Goal: Task Accomplishment & Management: Manage account settings

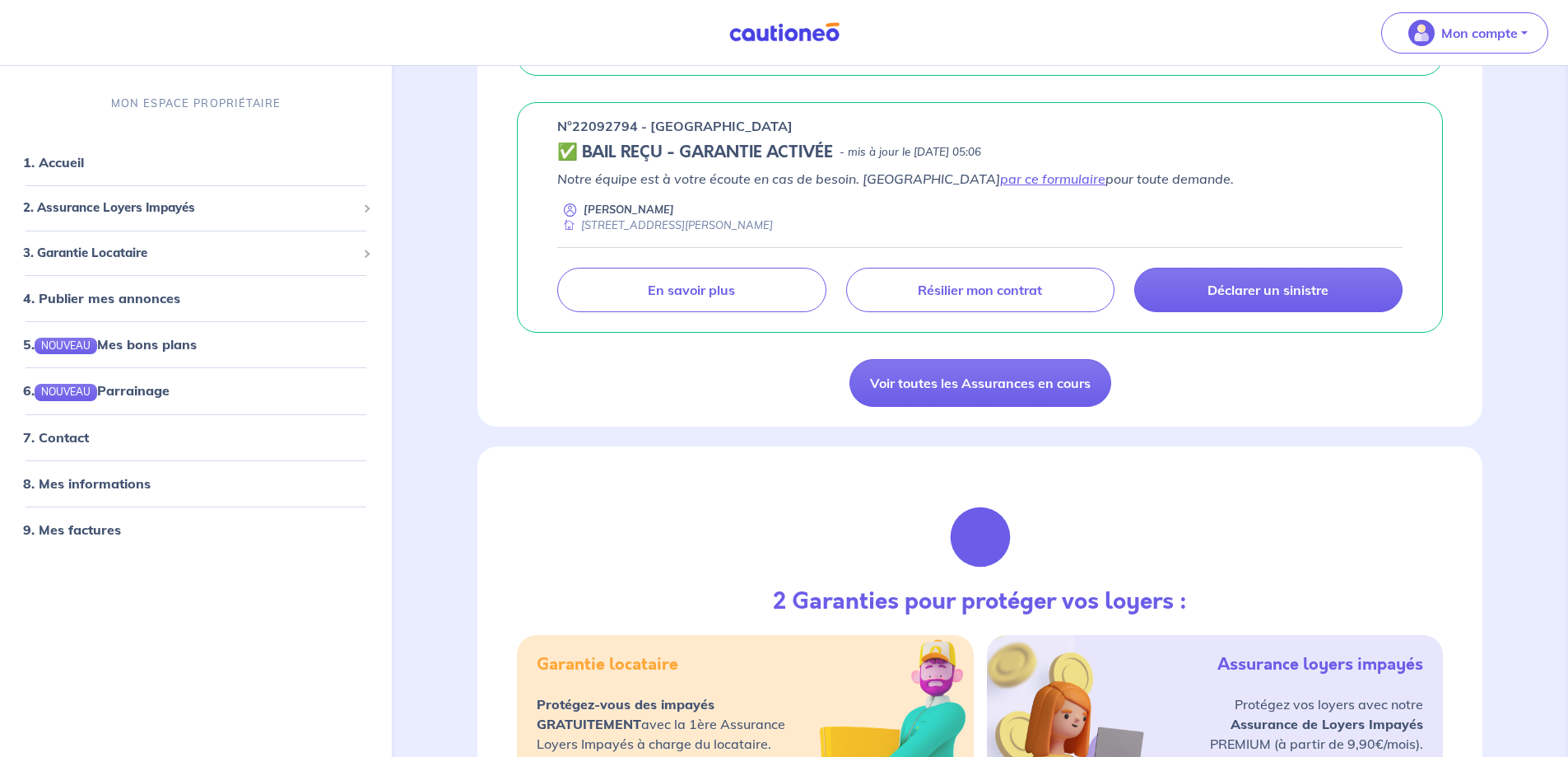
scroll to position [1318, 0]
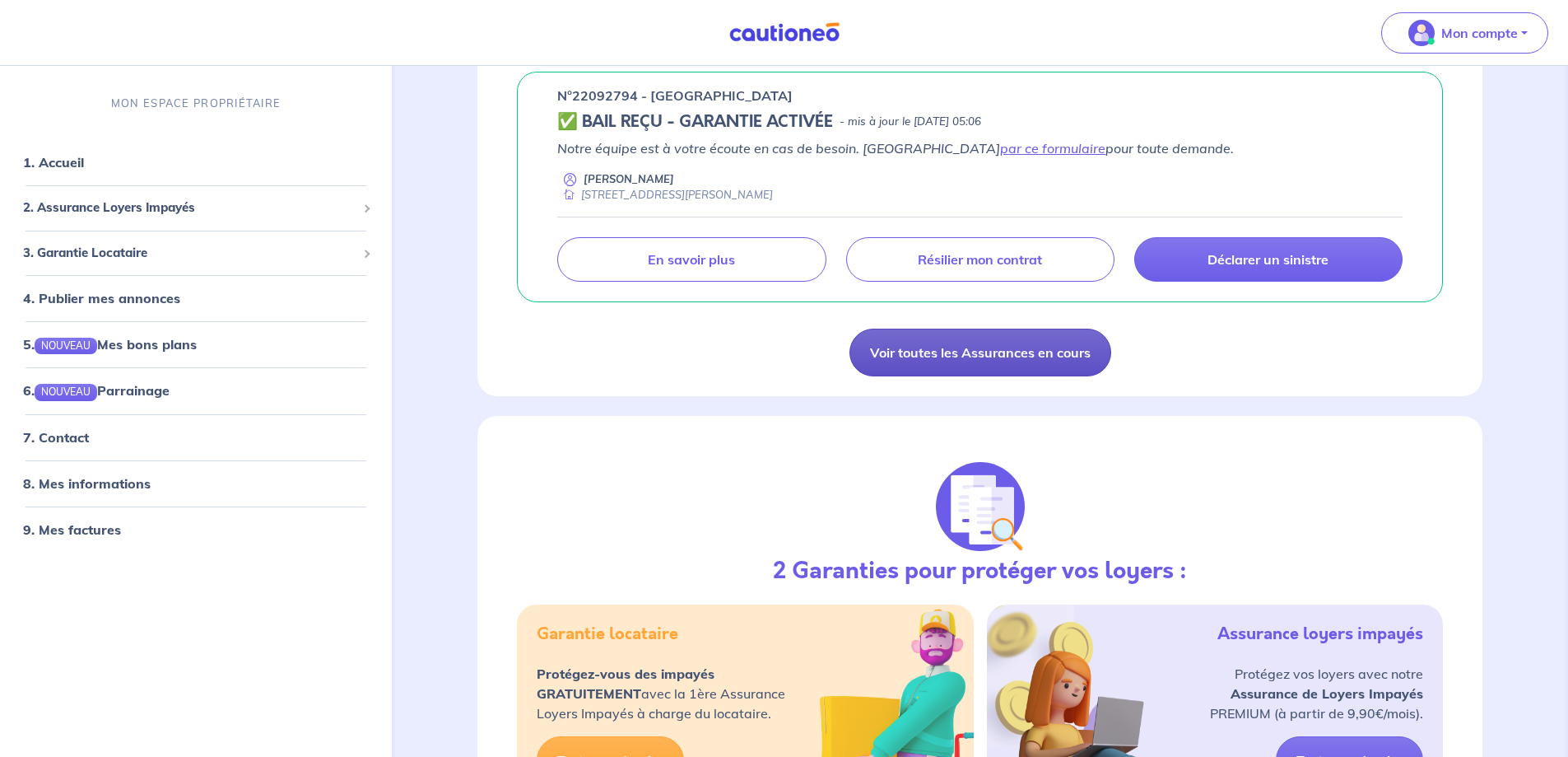
click at [982, 357] on link "Voir toutes les Assurances en cours" at bounding box center [979, 352] width 261 height 48
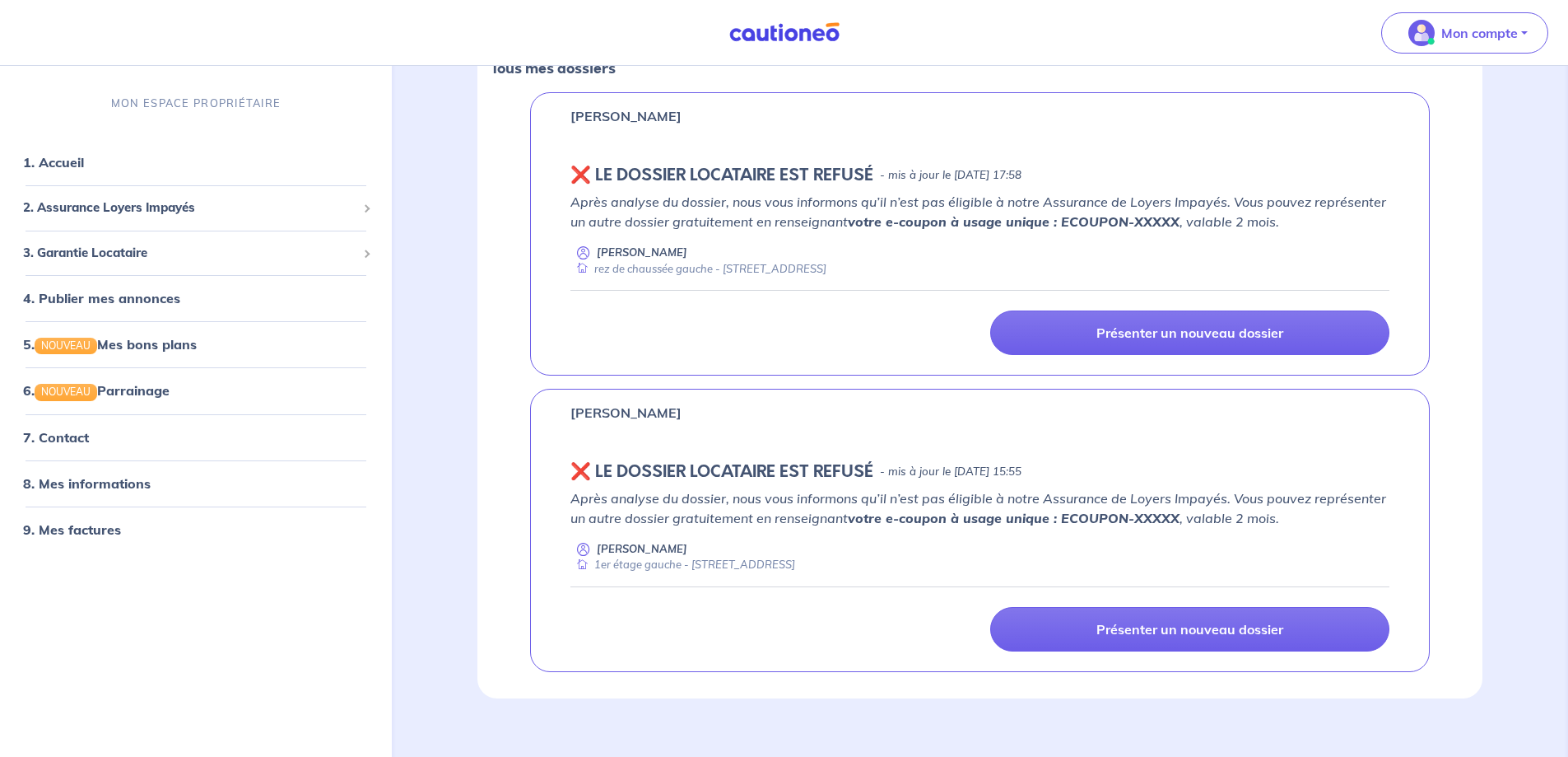
scroll to position [290, 0]
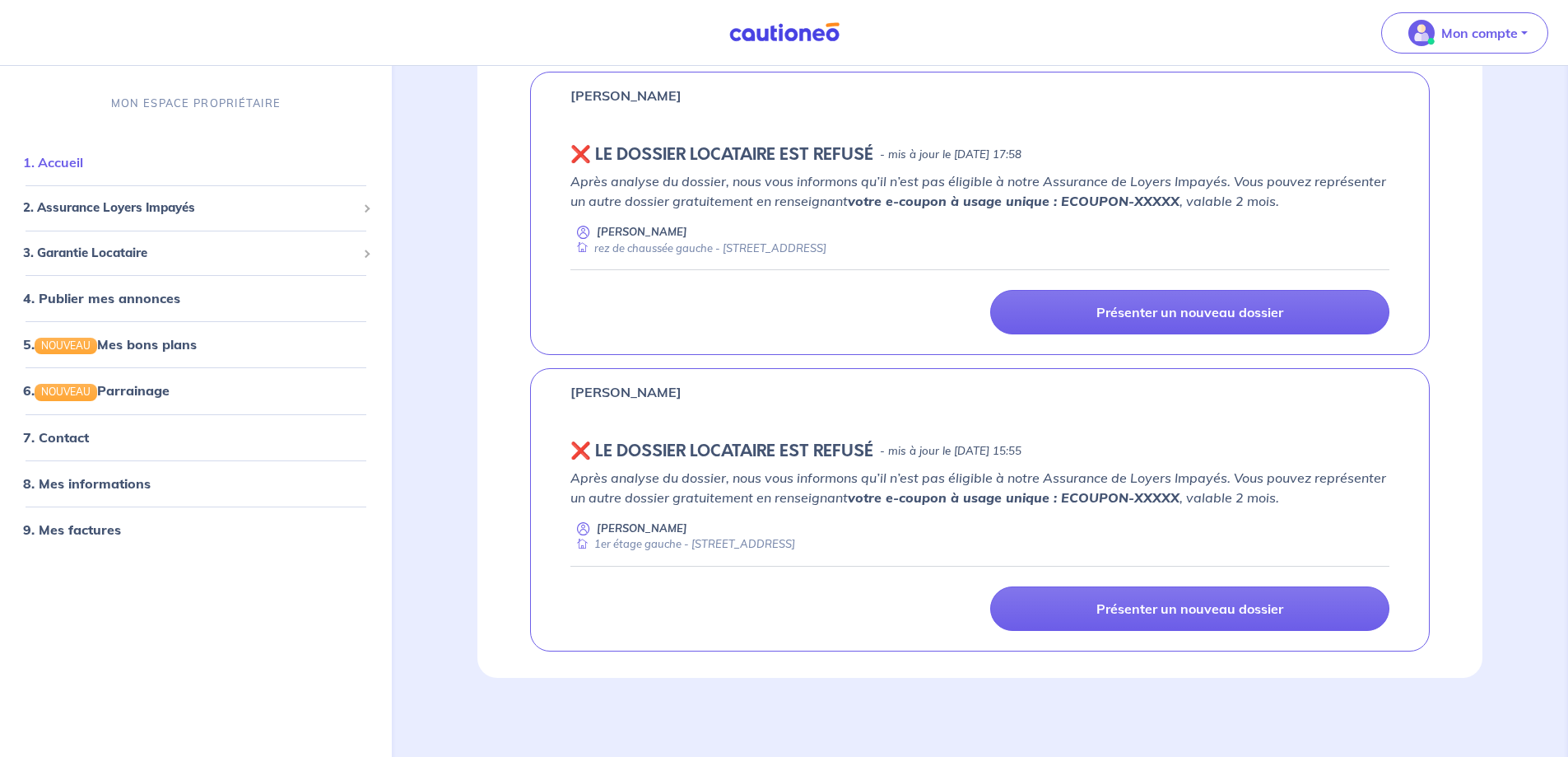
click at [74, 164] on link "1. Accueil" at bounding box center [53, 162] width 60 height 17
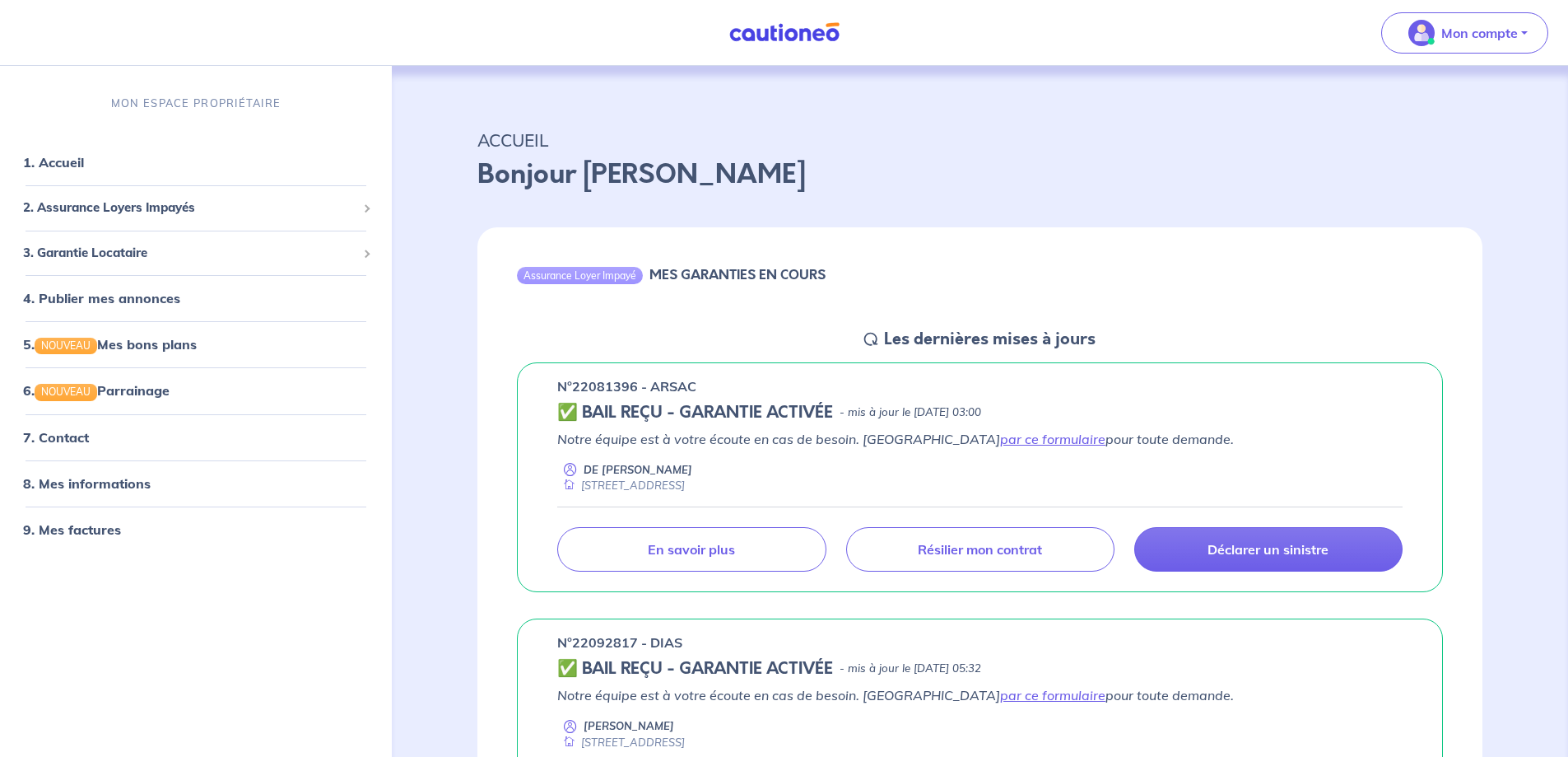
click at [749, 276] on h6 "MES GARANTIES EN COURS" at bounding box center [737, 275] width 176 height 16
click at [594, 276] on div "Assurance Loyer Impayé" at bounding box center [579, 275] width 126 height 17
click at [697, 269] on h6 "MES GARANTIES EN COURS" at bounding box center [737, 275] width 176 height 16
click at [989, 340] on h5 "Les dernières mises à jours" at bounding box center [990, 339] width 211 height 19
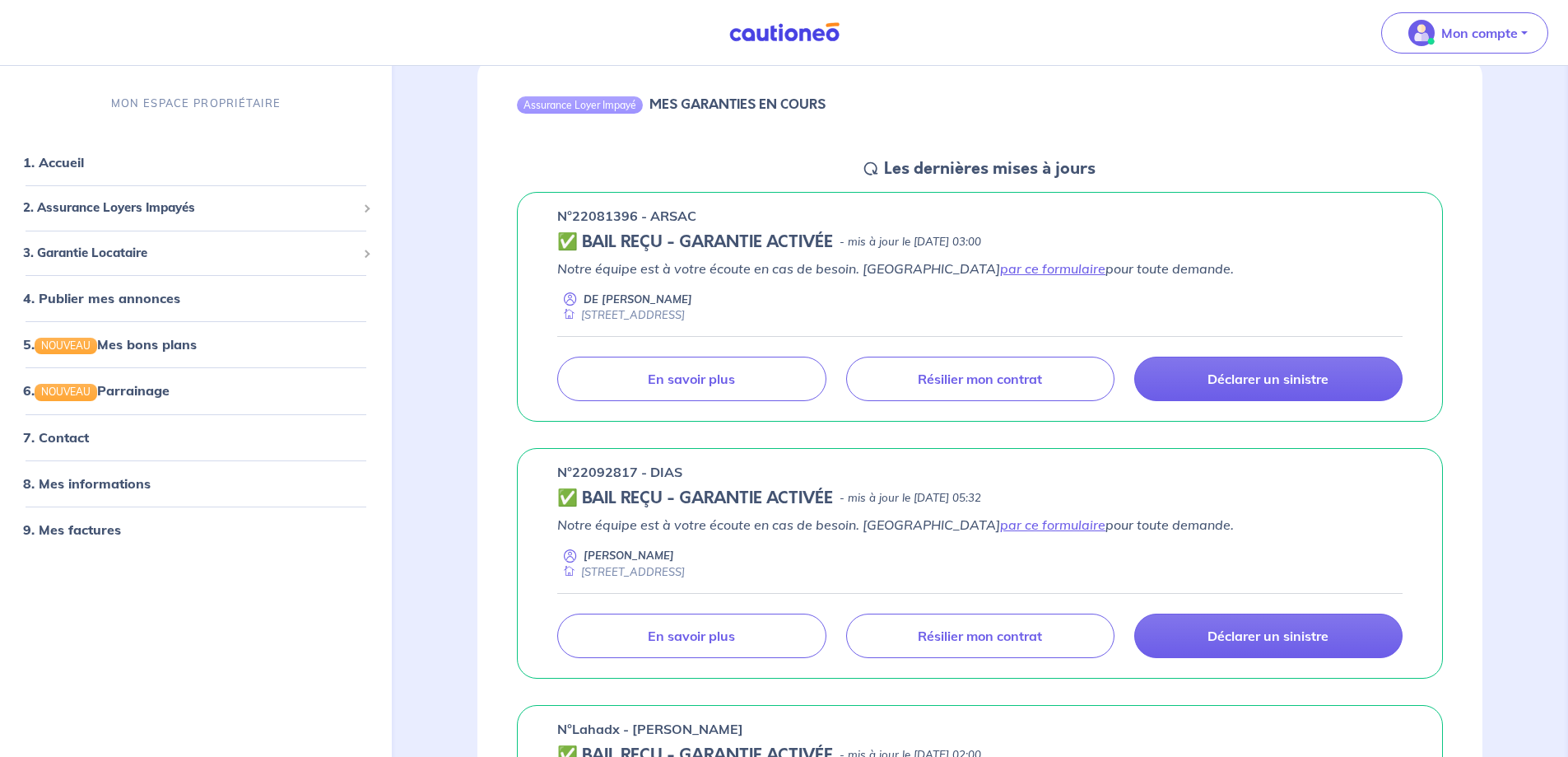
scroll to position [247, 0]
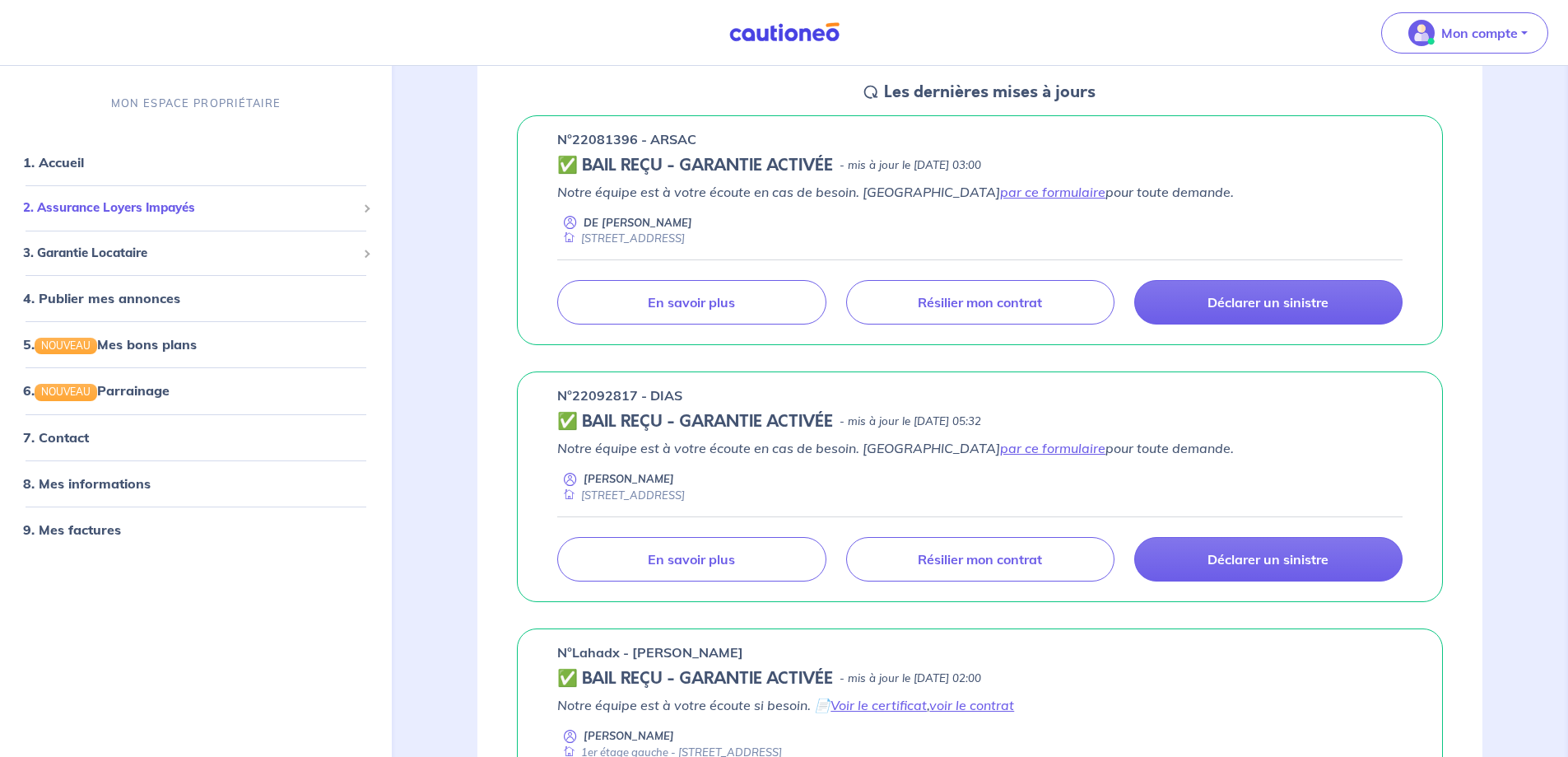
click at [123, 208] on span "2. Assurance Loyers Impayés" at bounding box center [189, 208] width 333 height 19
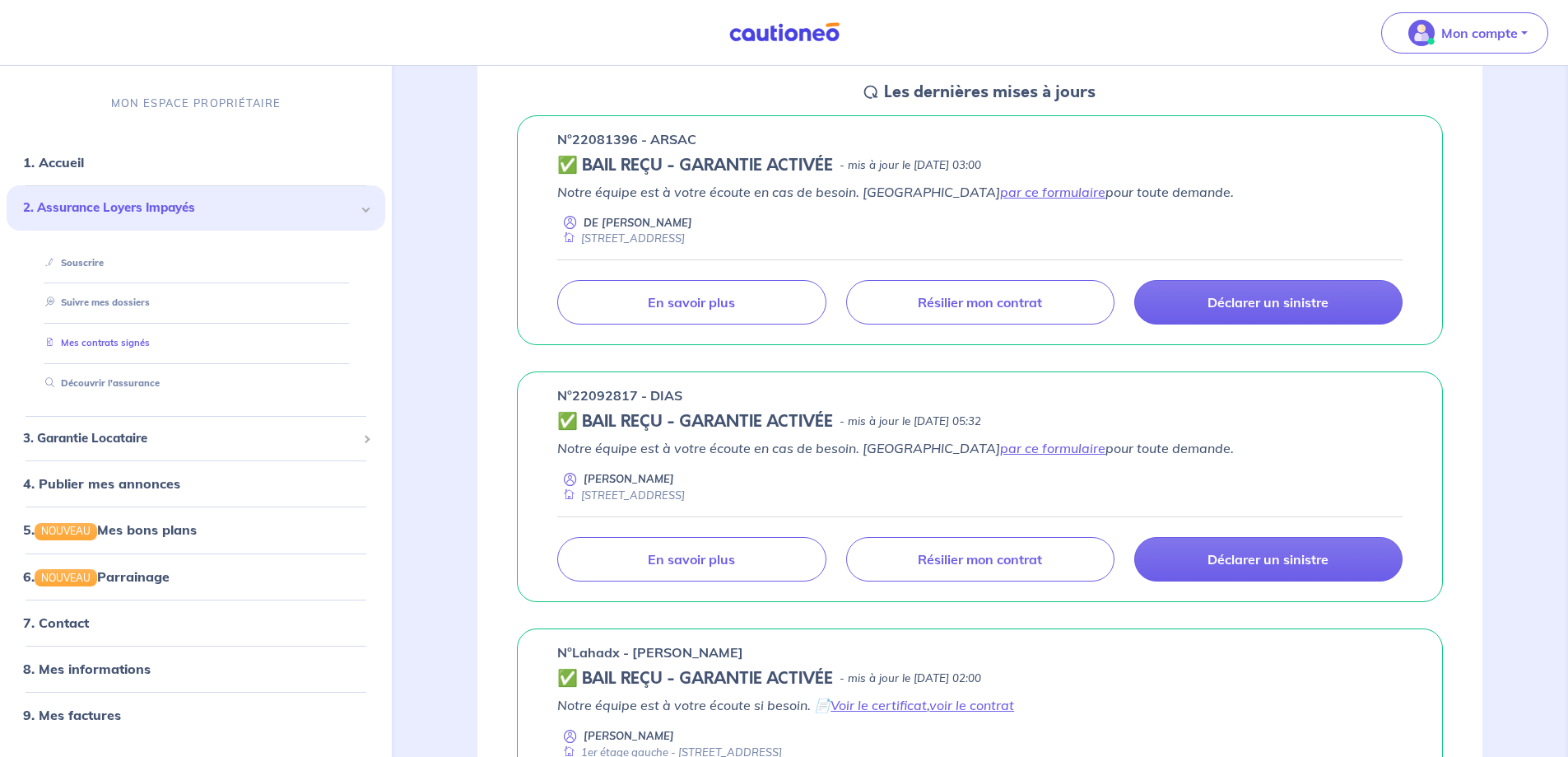
click at [119, 342] on link "Mes contrats signés" at bounding box center [94, 342] width 111 height 11
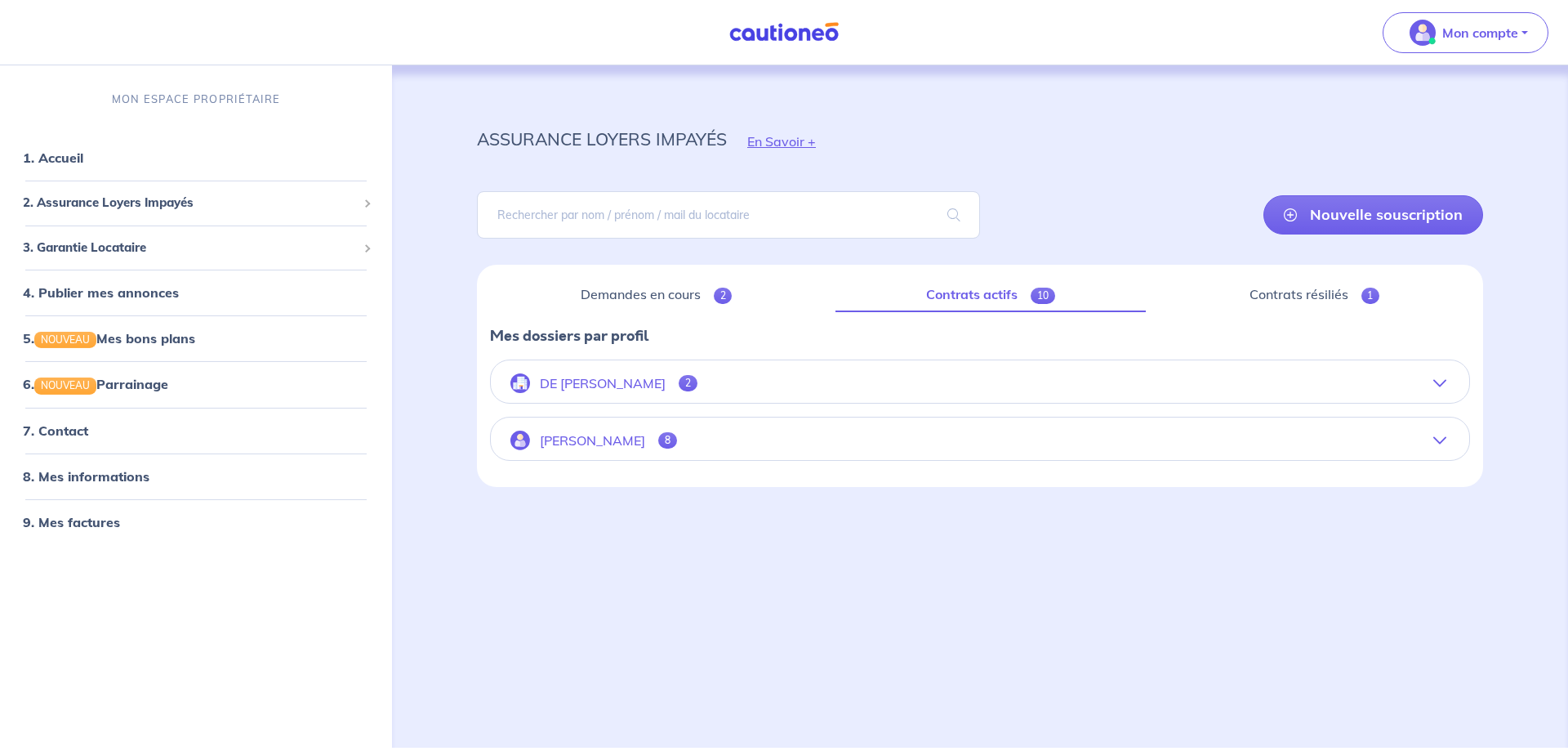
click at [1441, 382] on icon "button" at bounding box center [1440, 382] width 13 height 13
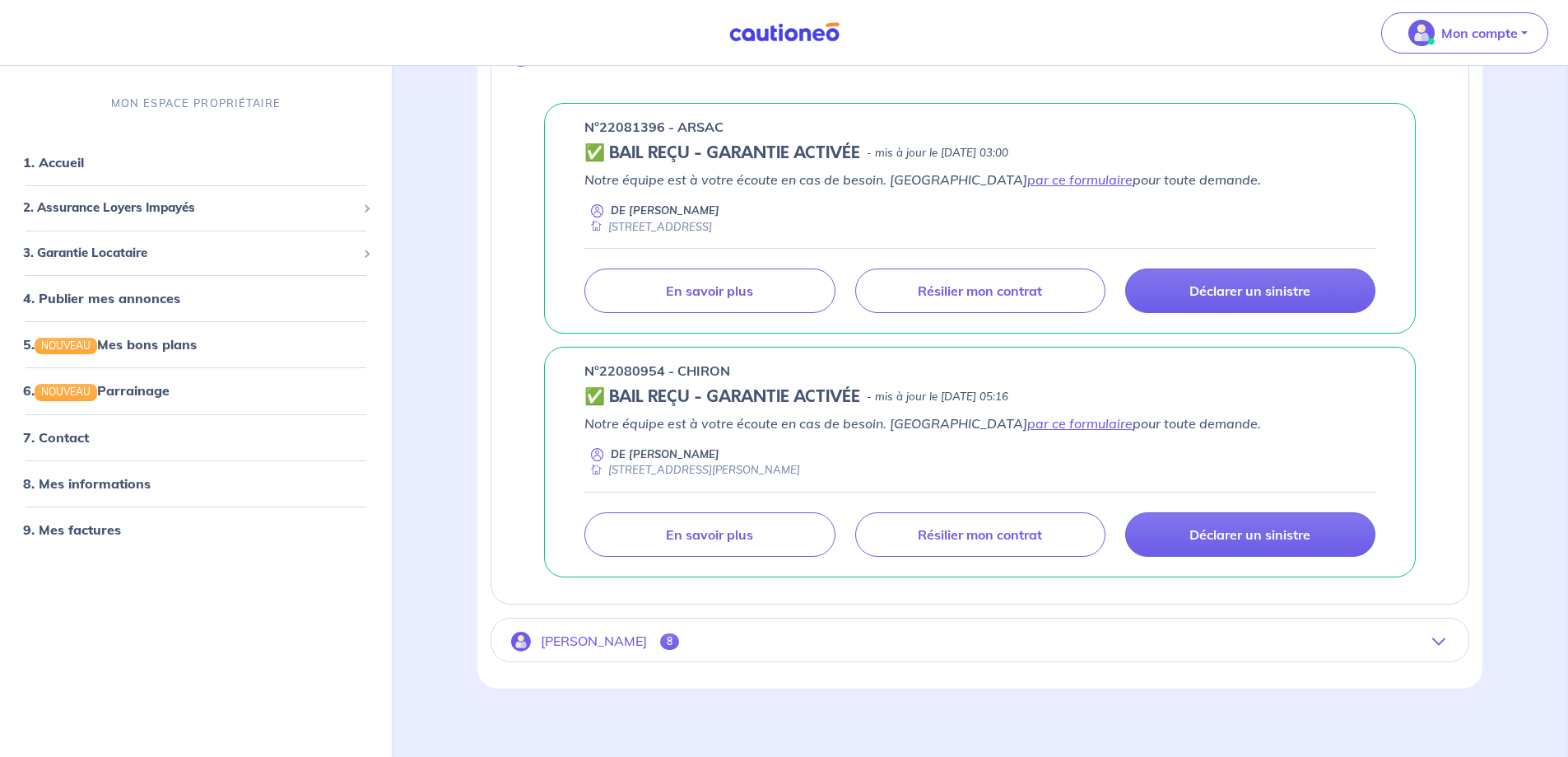
scroll to position [340, 0]
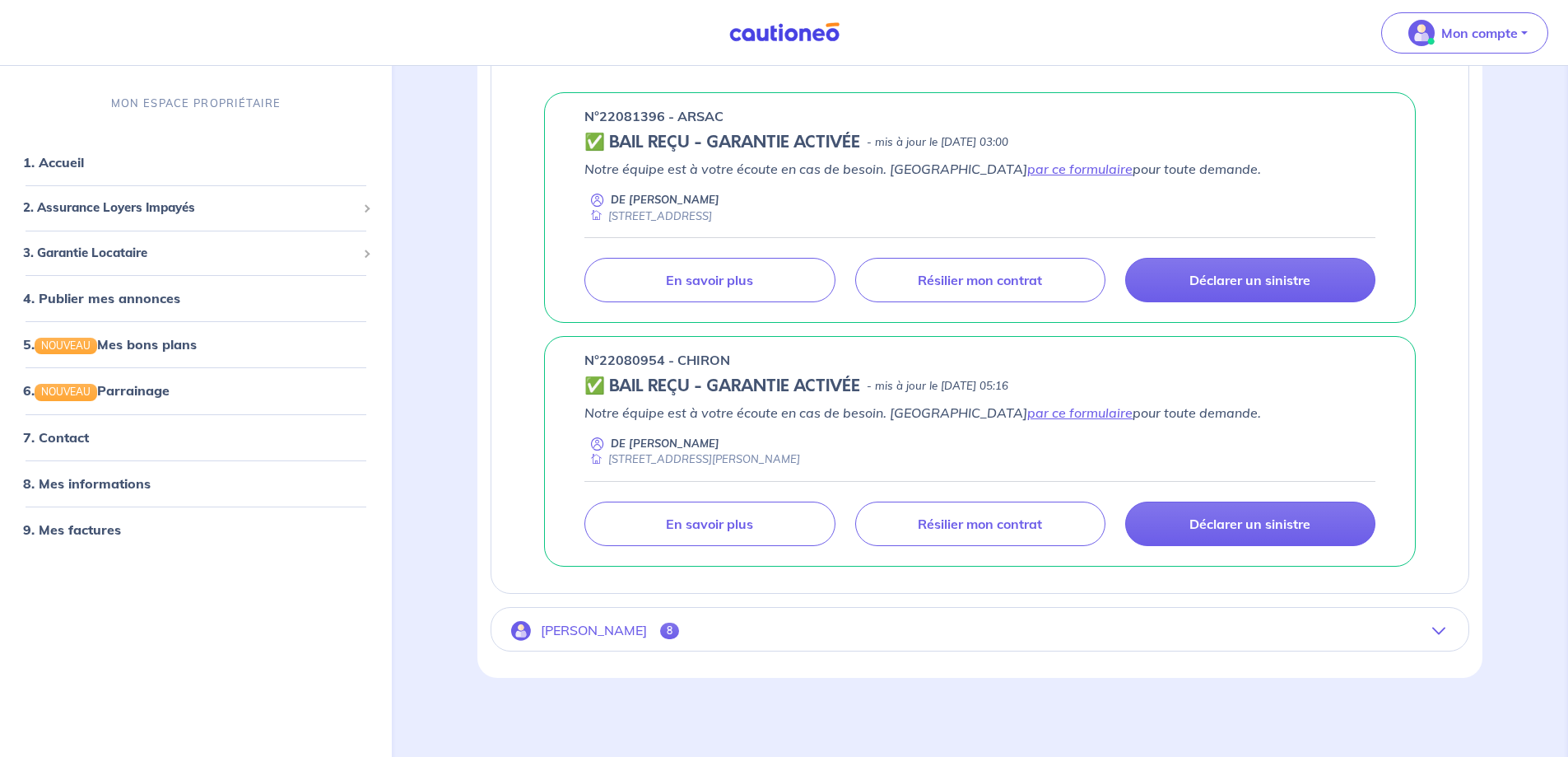
click at [1440, 630] on icon "button" at bounding box center [1438, 630] width 13 height 13
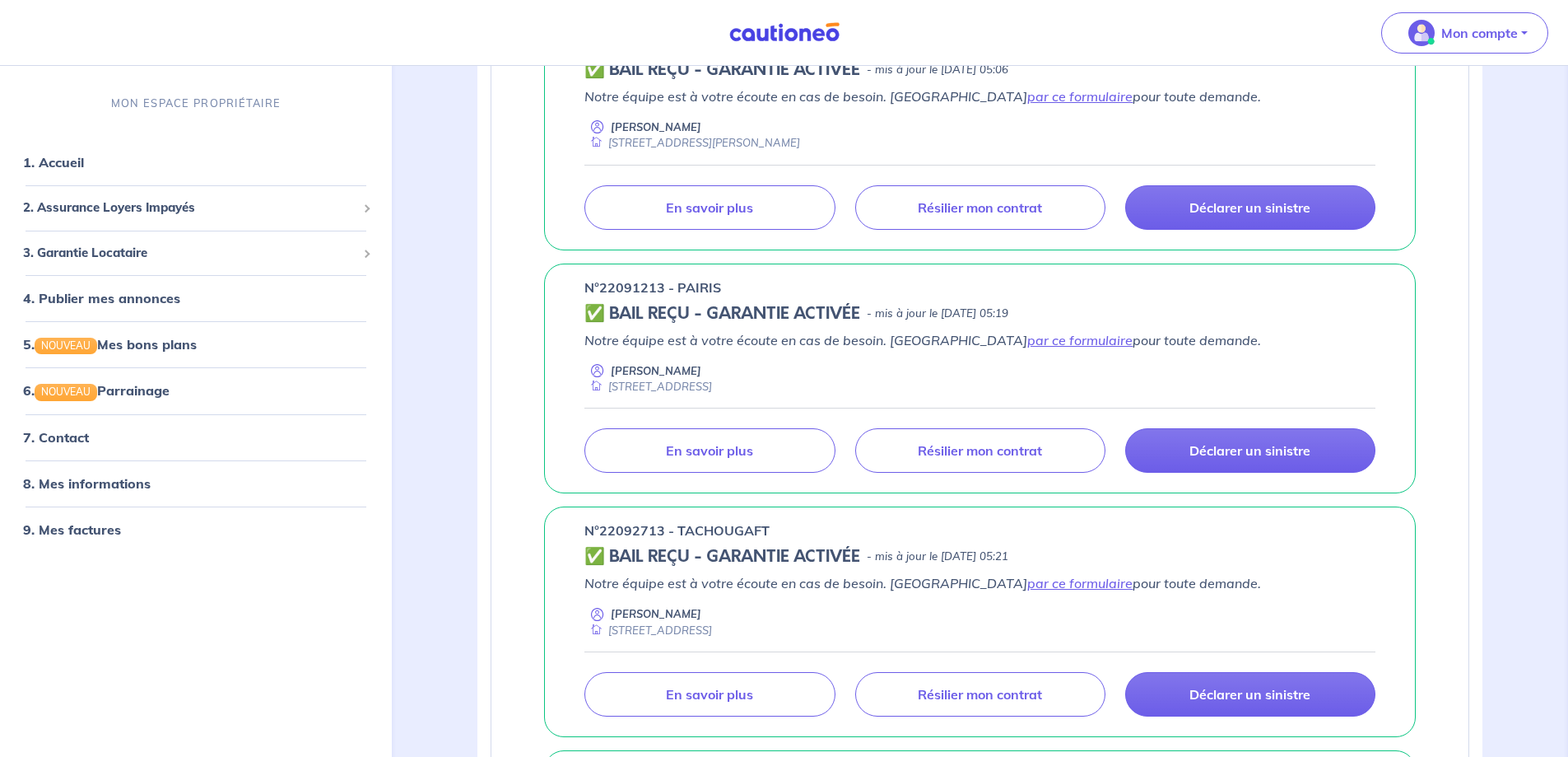
scroll to position [1235, 0]
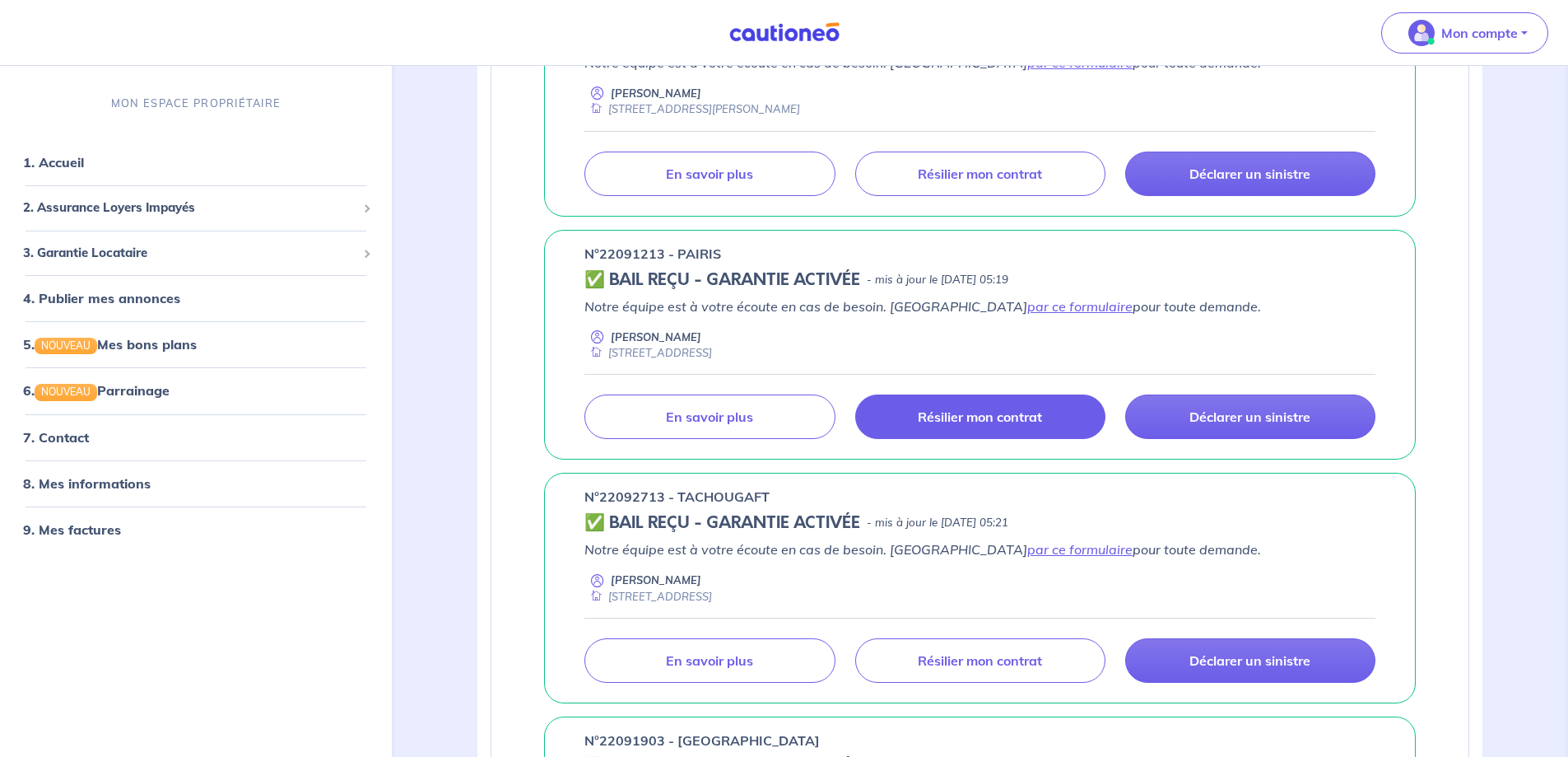
click at [976, 417] on p "Résilier mon contrat" at bounding box center [979, 416] width 124 height 17
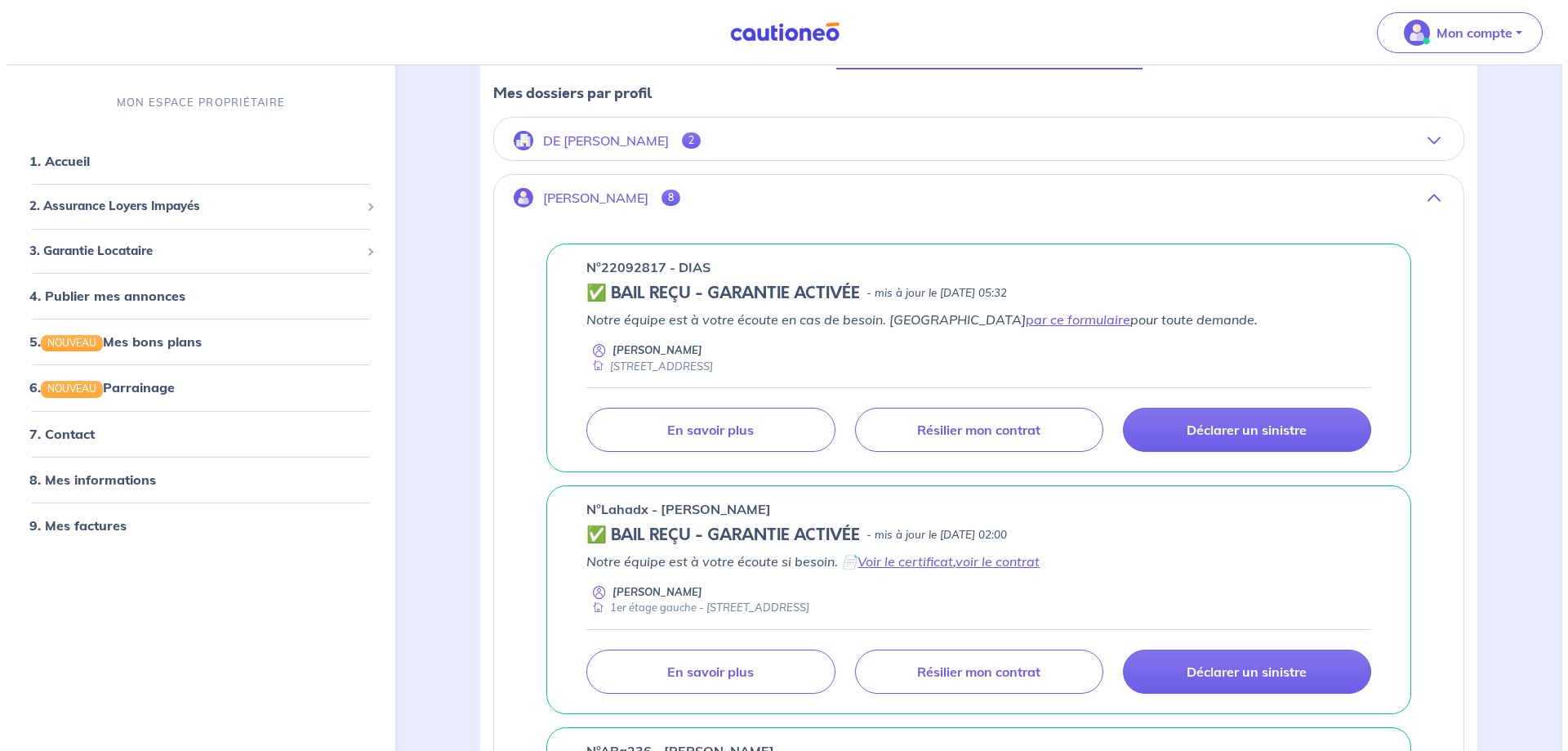
scroll to position [0, 0]
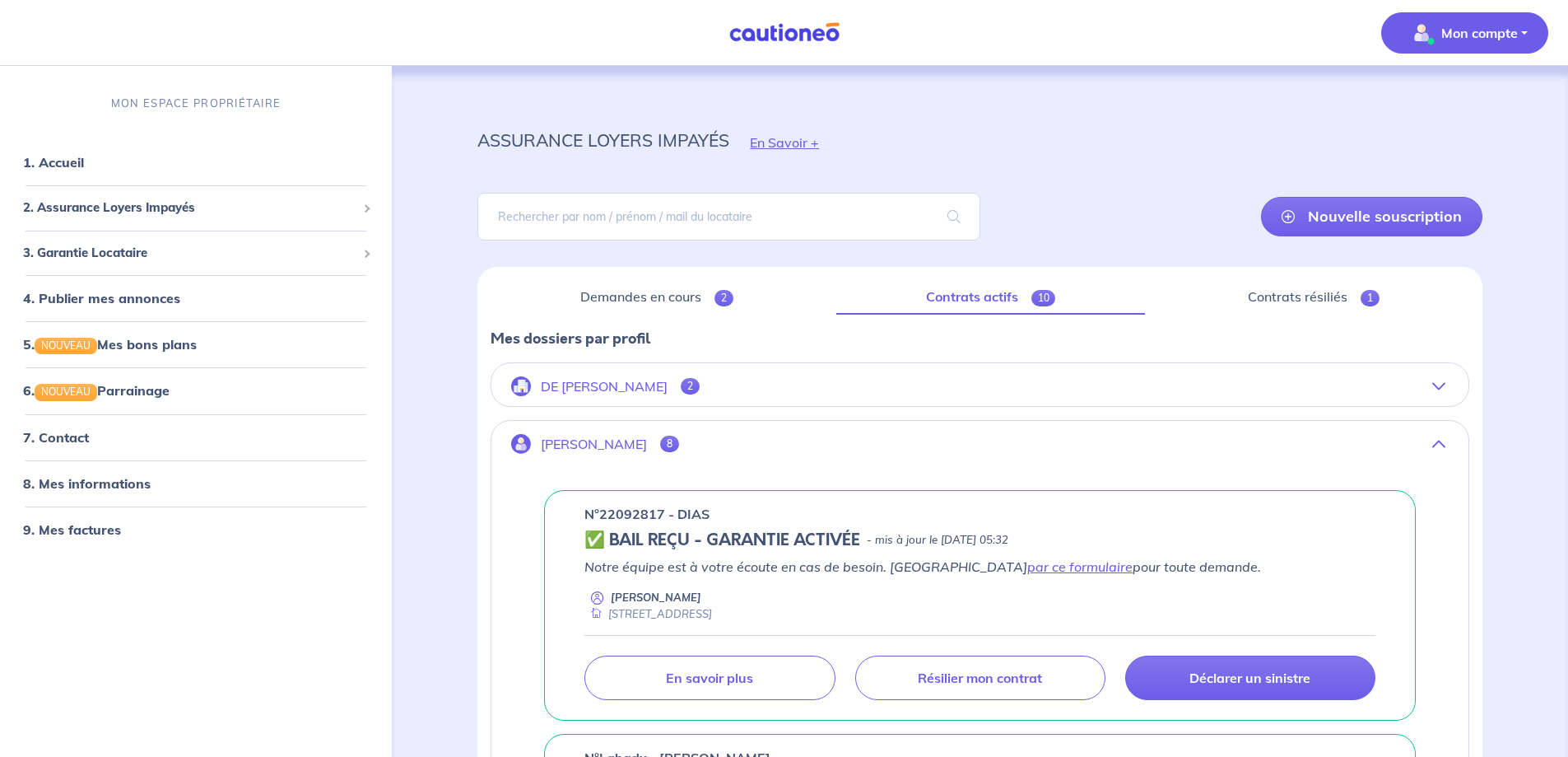
click at [1487, 44] on span "Mon compte" at bounding box center [1460, 33] width 116 height 26
click at [1448, 143] on link "Me déconnecter" at bounding box center [1447, 142] width 133 height 26
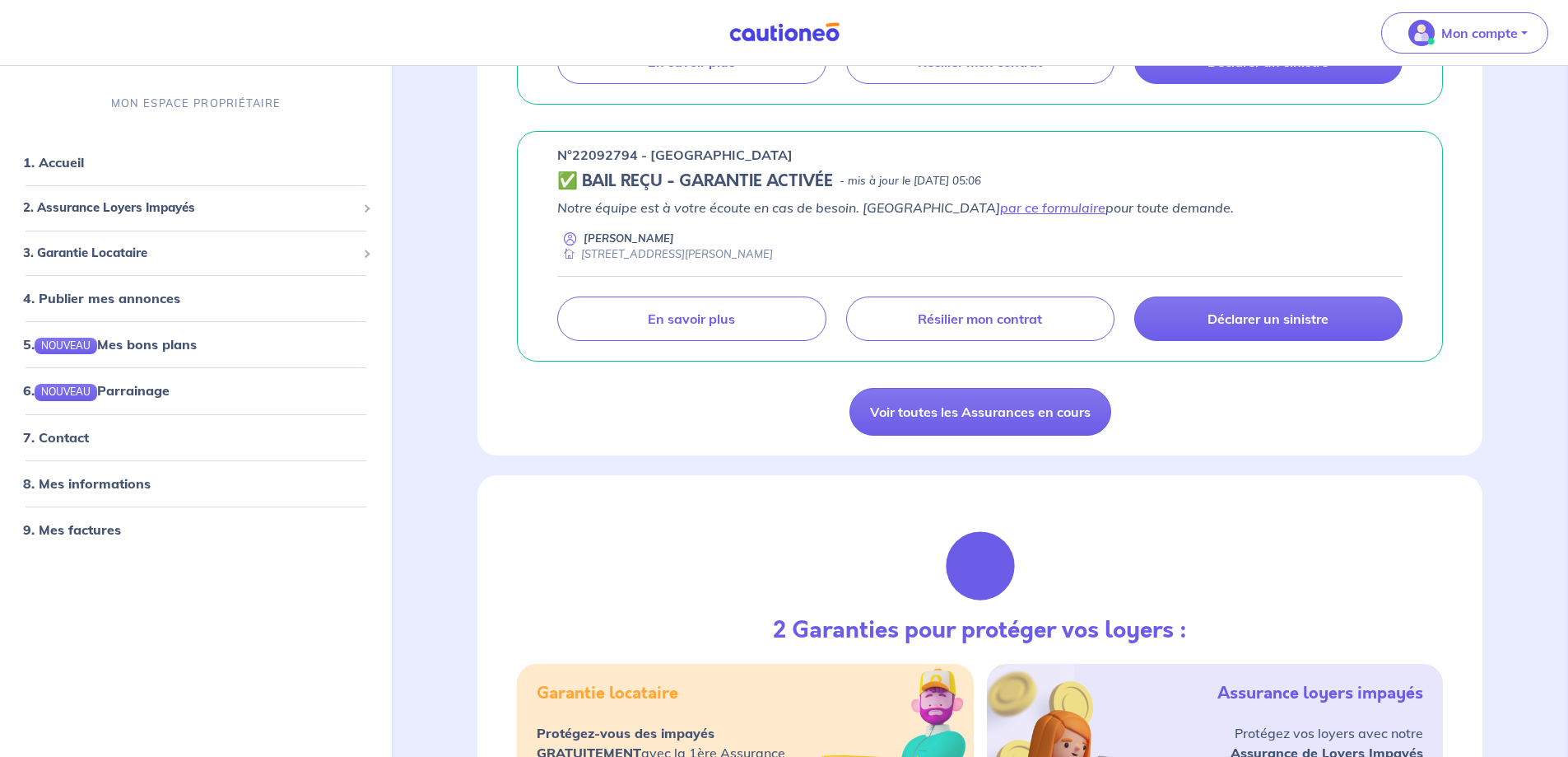
scroll to position [1318, 0]
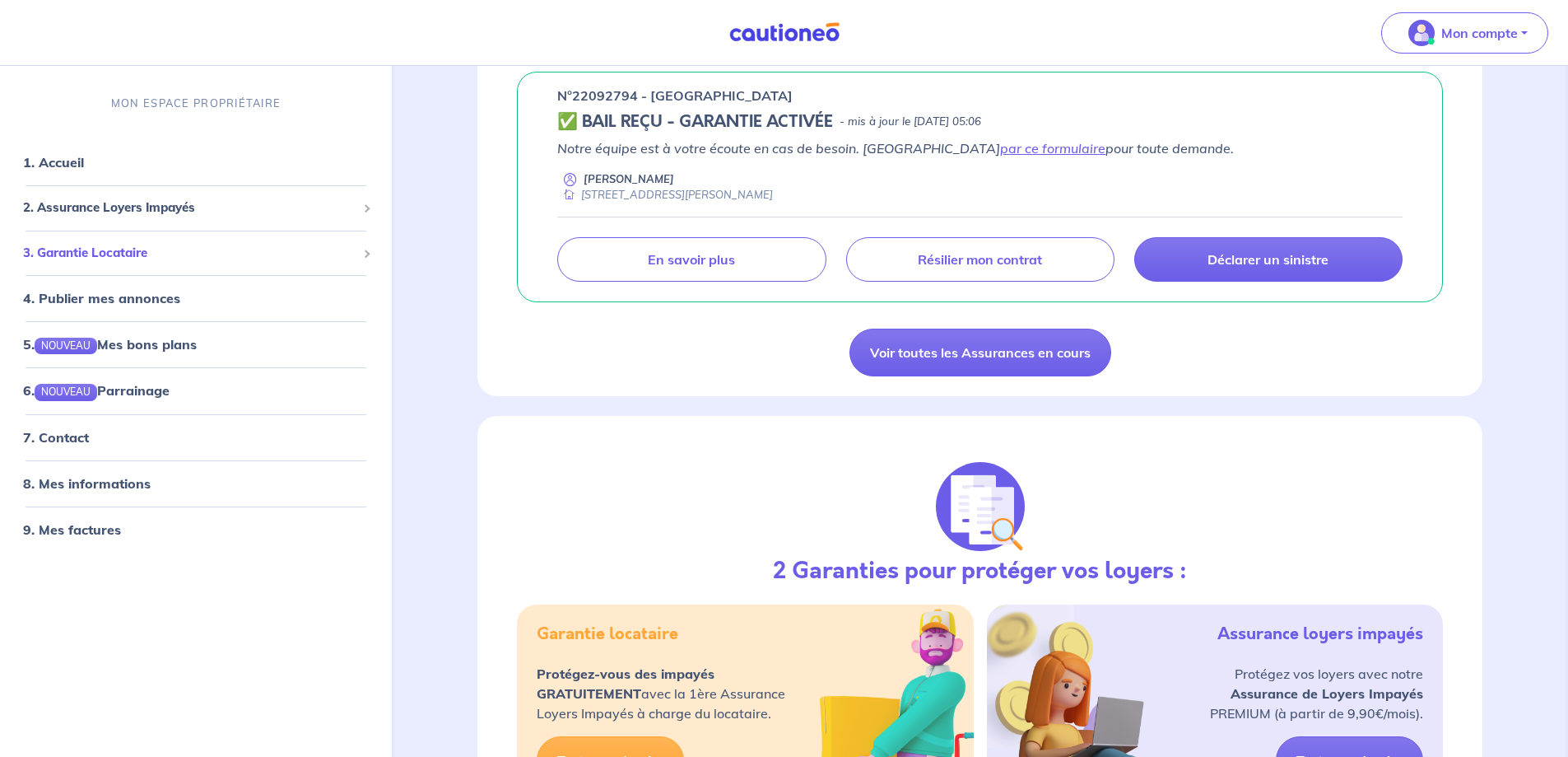
click at [370, 252] on div "3. Garantie Locataire" at bounding box center [195, 253] width 378 height 32
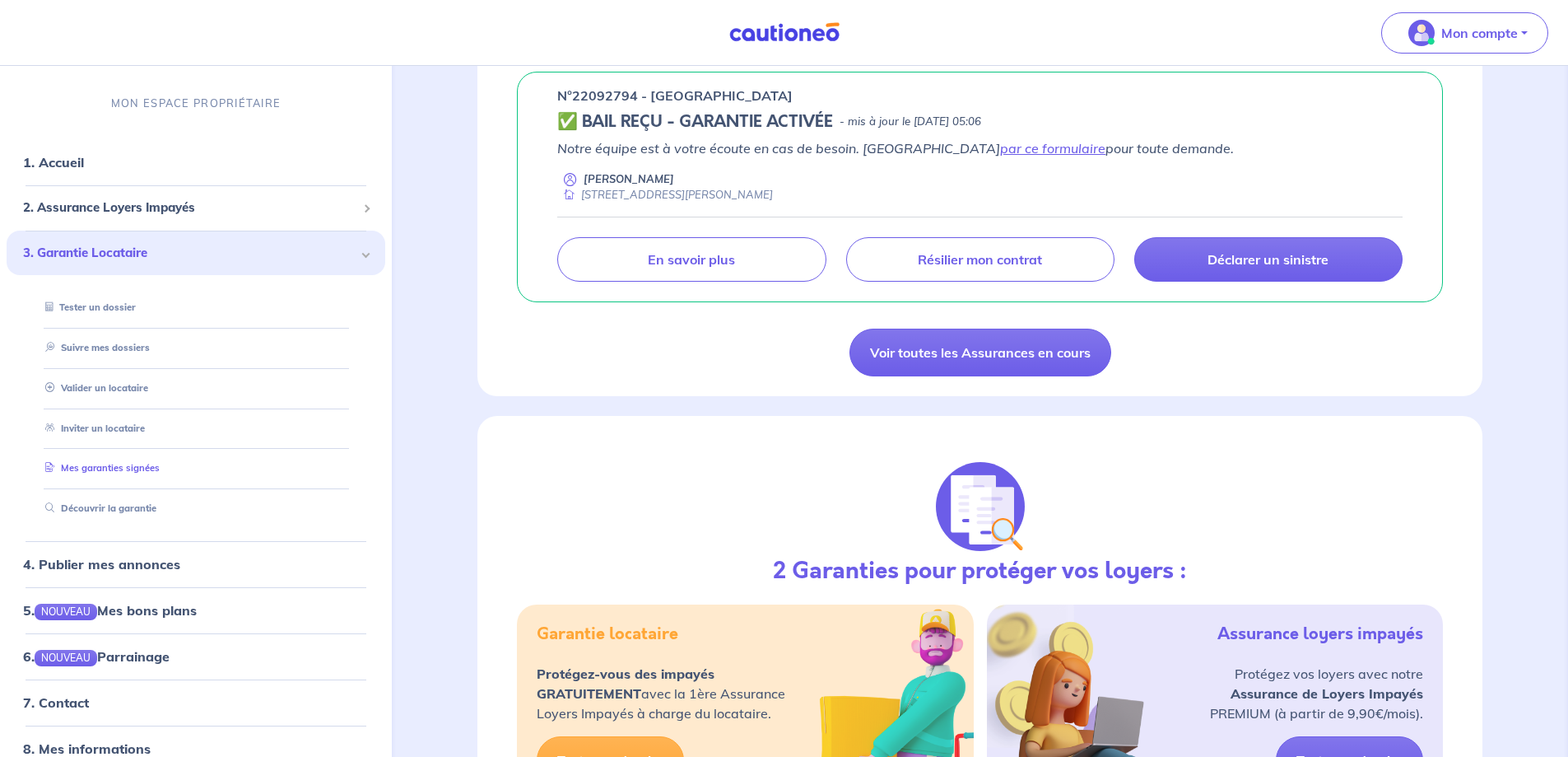
click at [130, 467] on link "Mes garanties signées" at bounding box center [99, 467] width 121 height 11
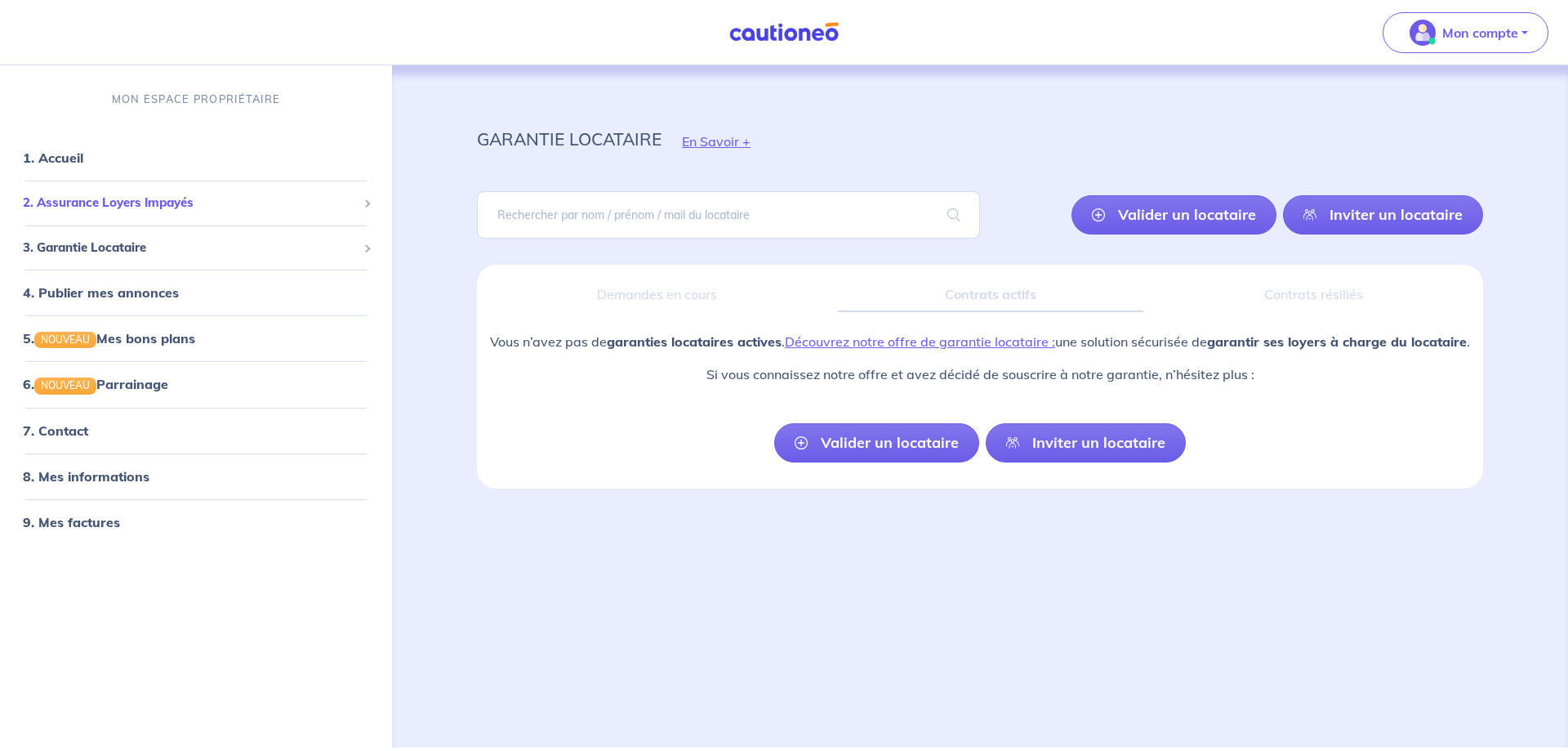
click at [372, 197] on div "2. Assurance Loyers Impayés" at bounding box center [196, 203] width 379 height 31
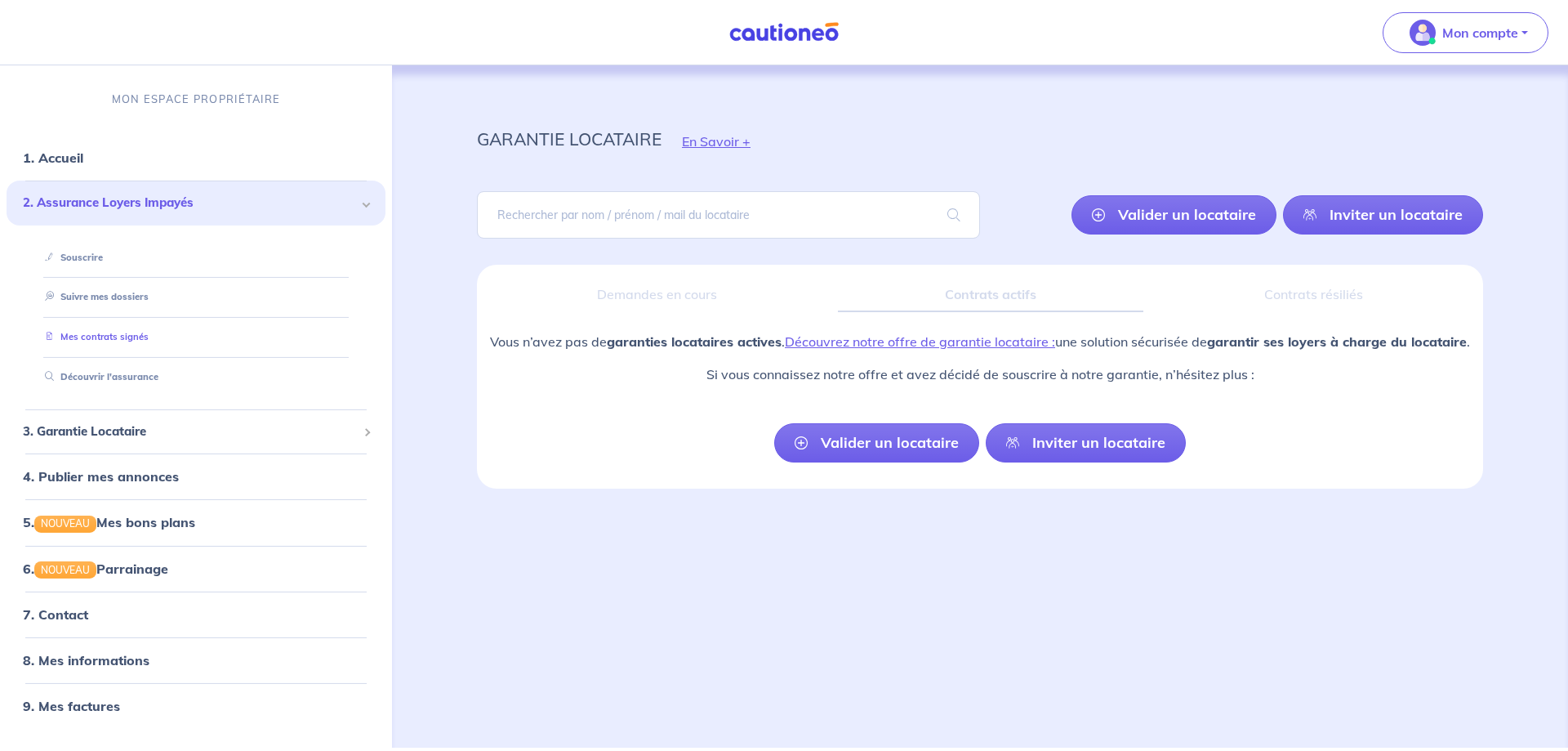
click at [135, 338] on link "Mes contrats signés" at bounding box center [93, 336] width 110 height 11
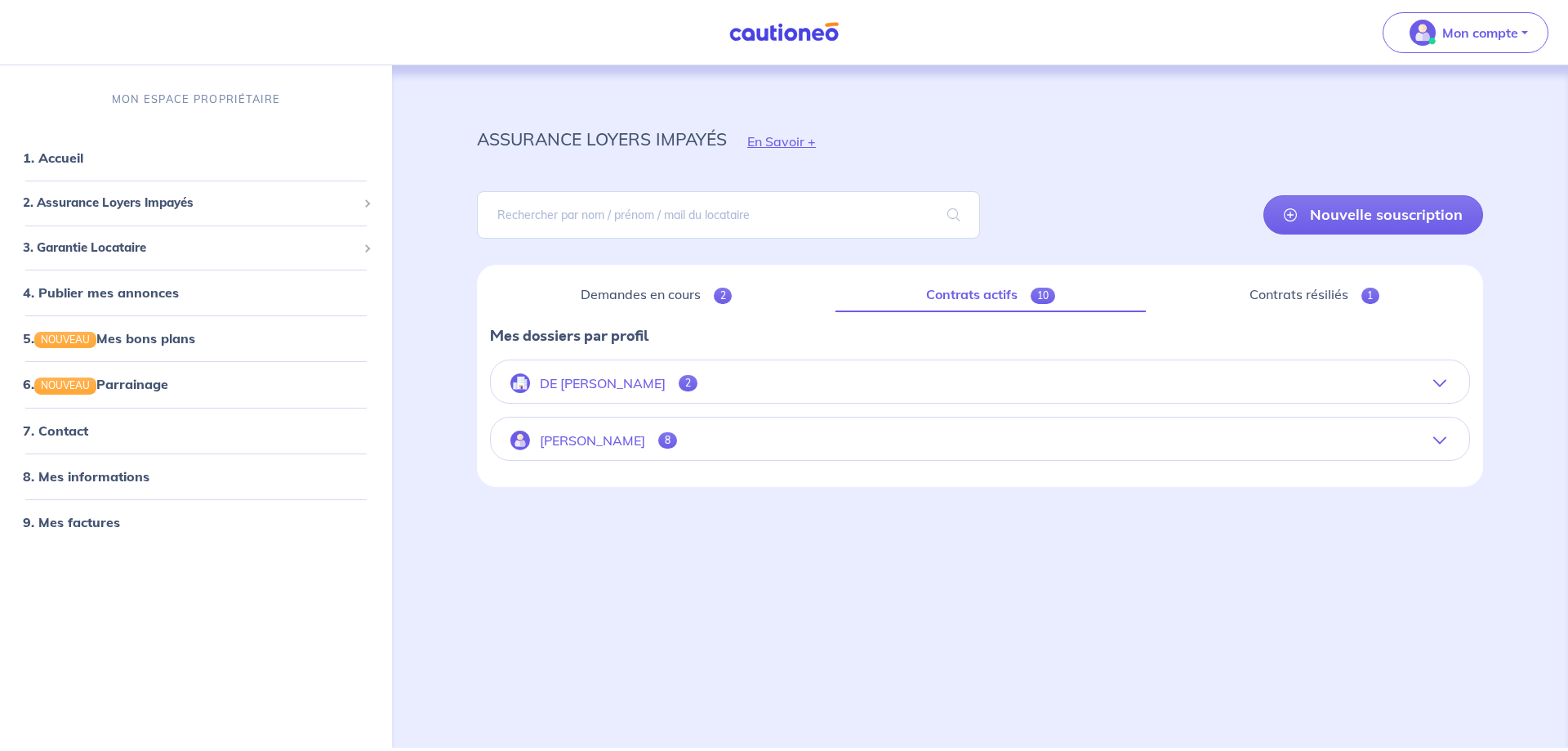
click at [1441, 382] on icon "button" at bounding box center [1440, 382] width 13 height 13
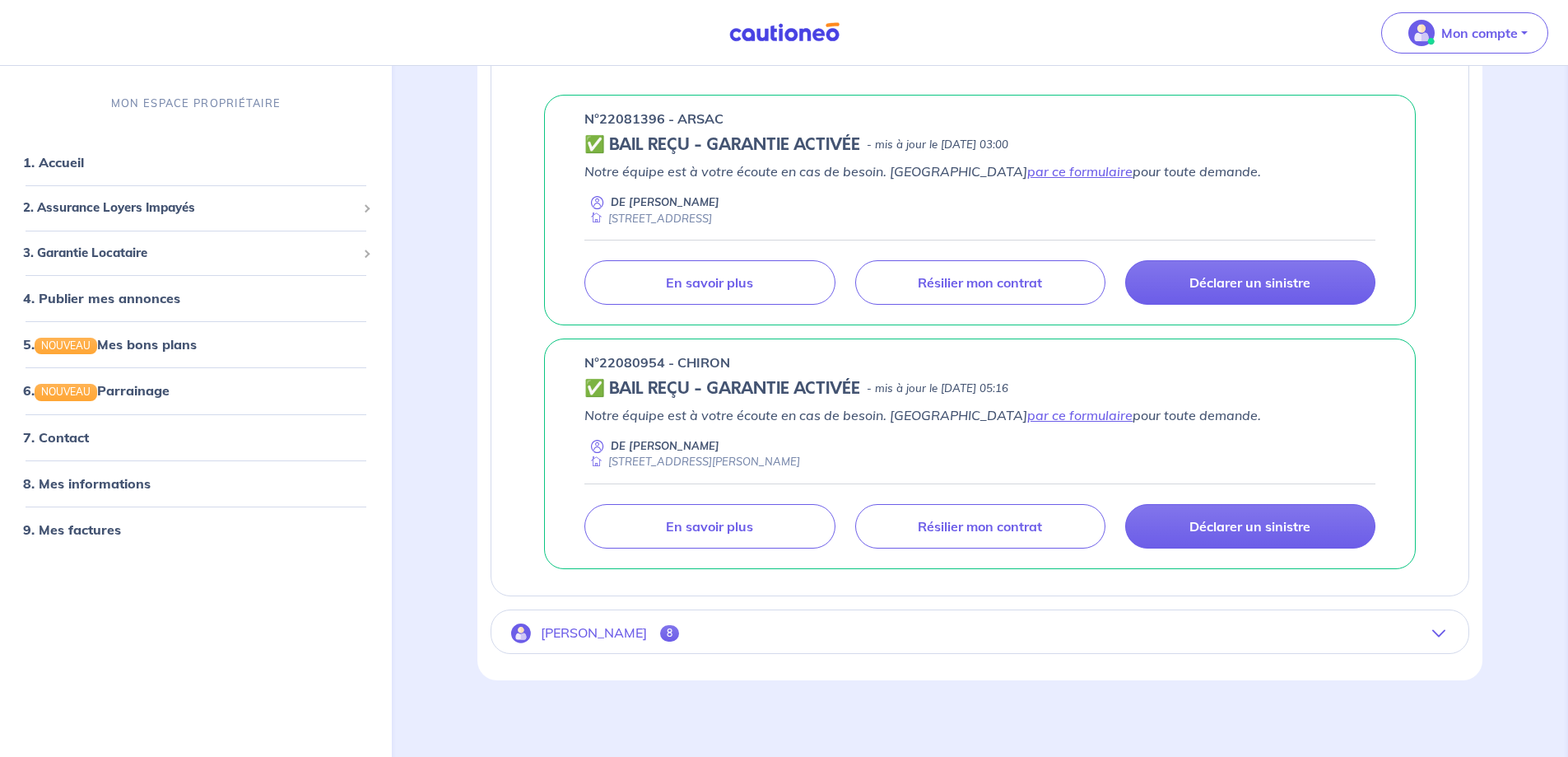
scroll to position [340, 0]
click at [1440, 632] on icon "button" at bounding box center [1438, 630] width 13 height 13
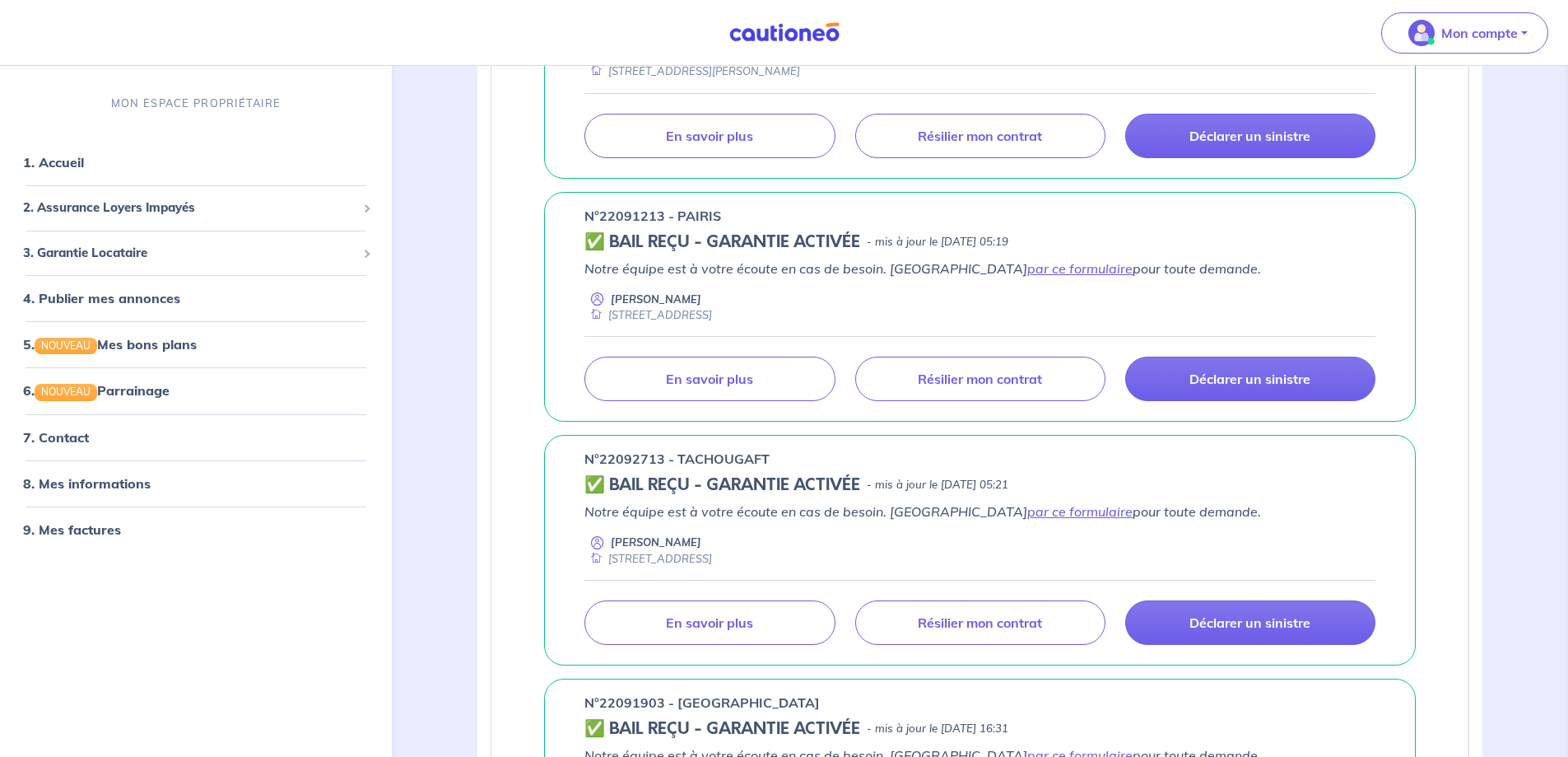
scroll to position [1318, 0]
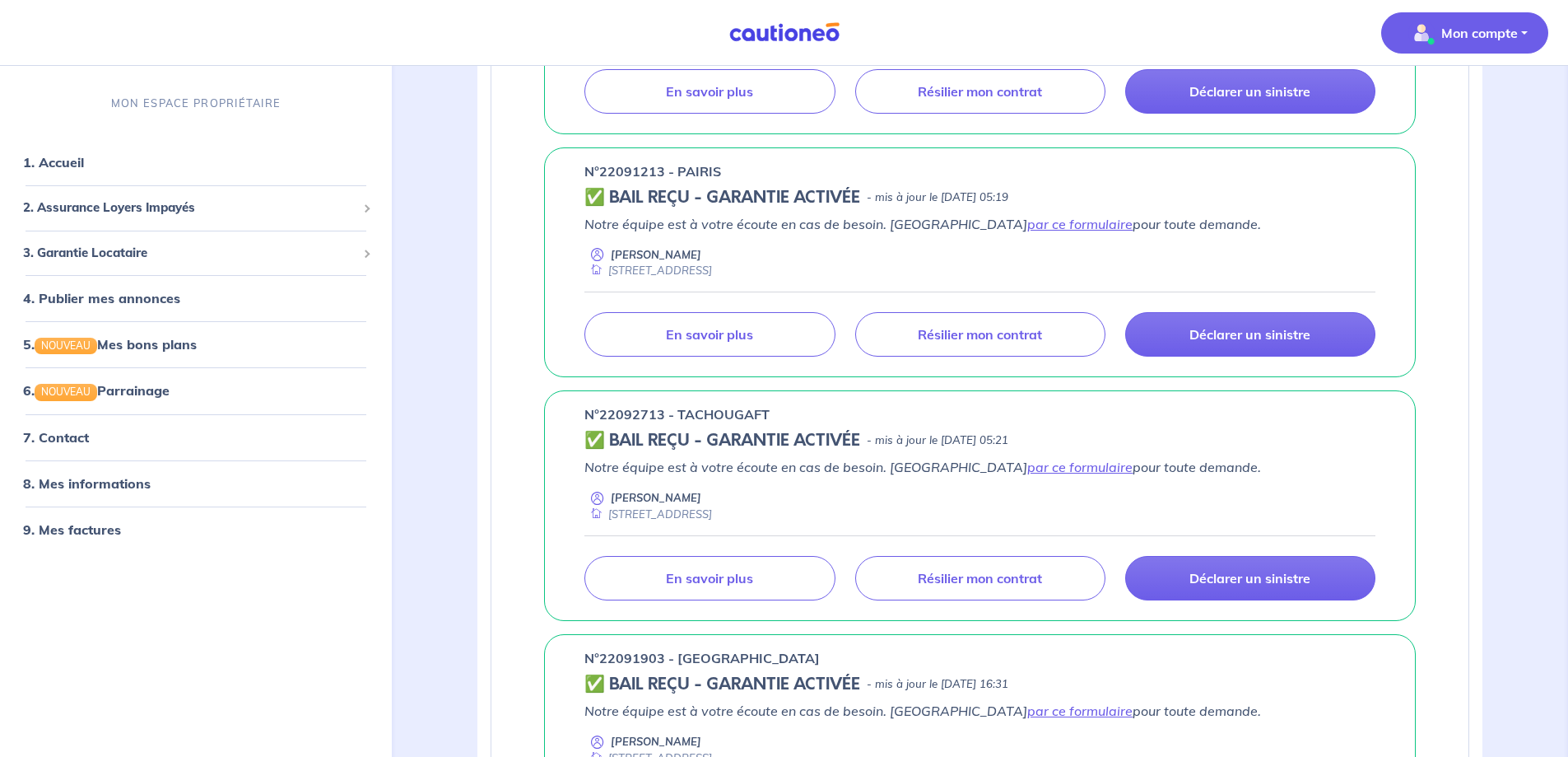
click at [1506, 49] on button "Mon compte" at bounding box center [1465, 33] width 167 height 41
click at [1446, 140] on link "Me déconnecter" at bounding box center [1447, 142] width 133 height 26
